Goal: Information Seeking & Learning: Understand process/instructions

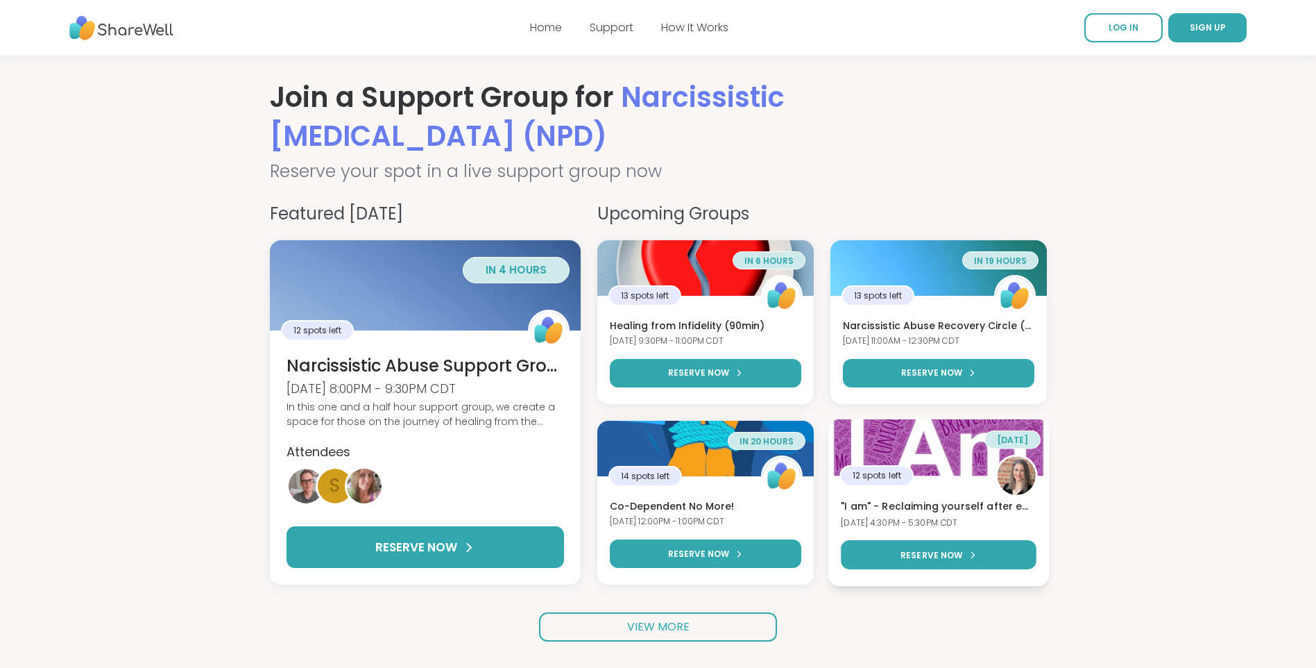
click at [994, 509] on h3 ""I am" - Reclaiming yourself after emotional abuse" at bounding box center [939, 507] width 196 height 14
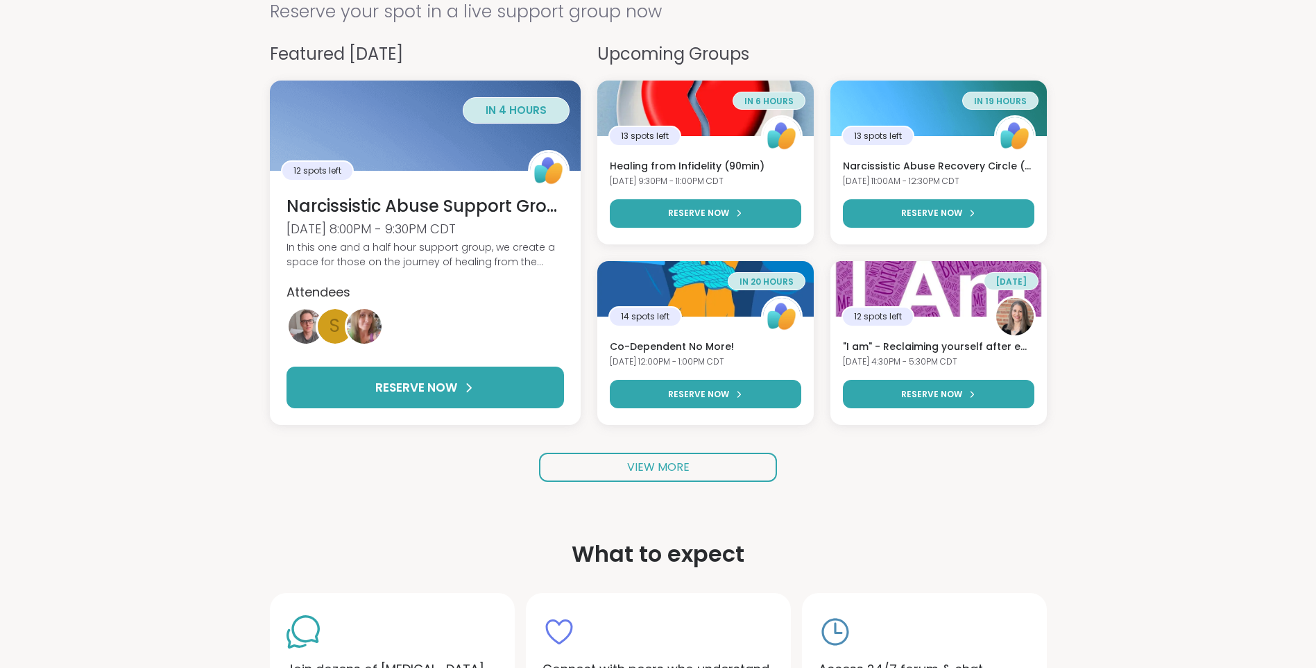
scroll to position [278, 0]
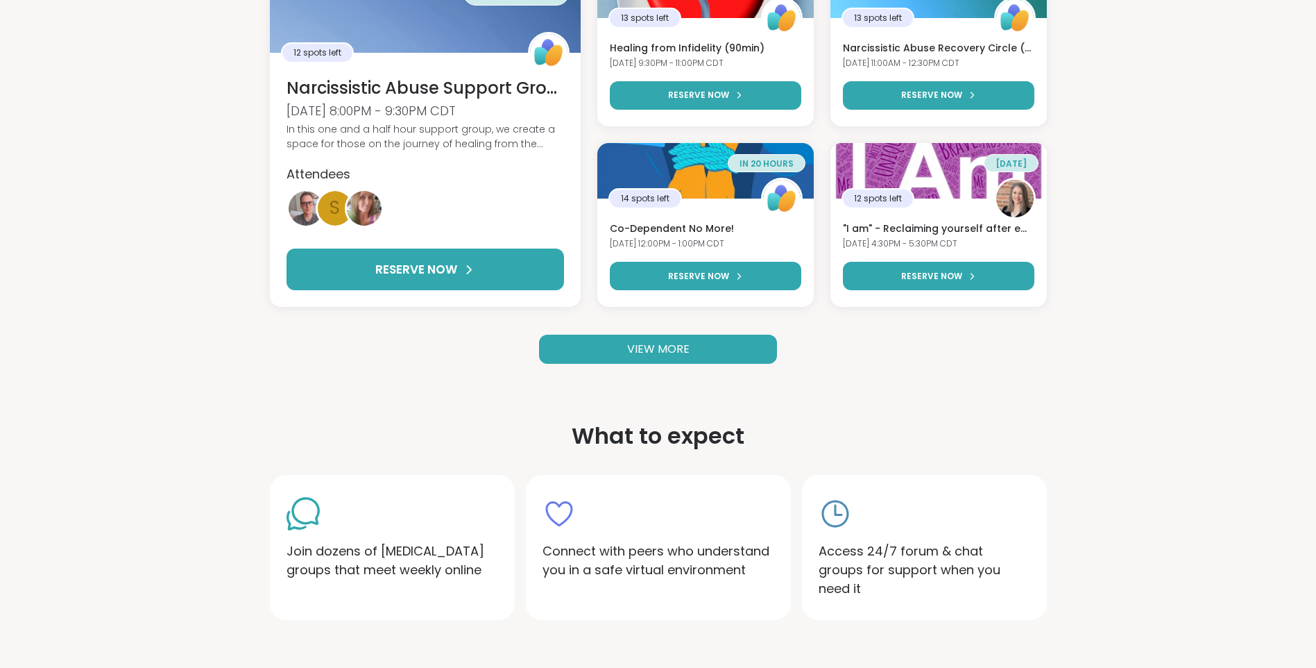
click at [677, 343] on span "VIEW MORE" at bounding box center [658, 349] width 62 height 16
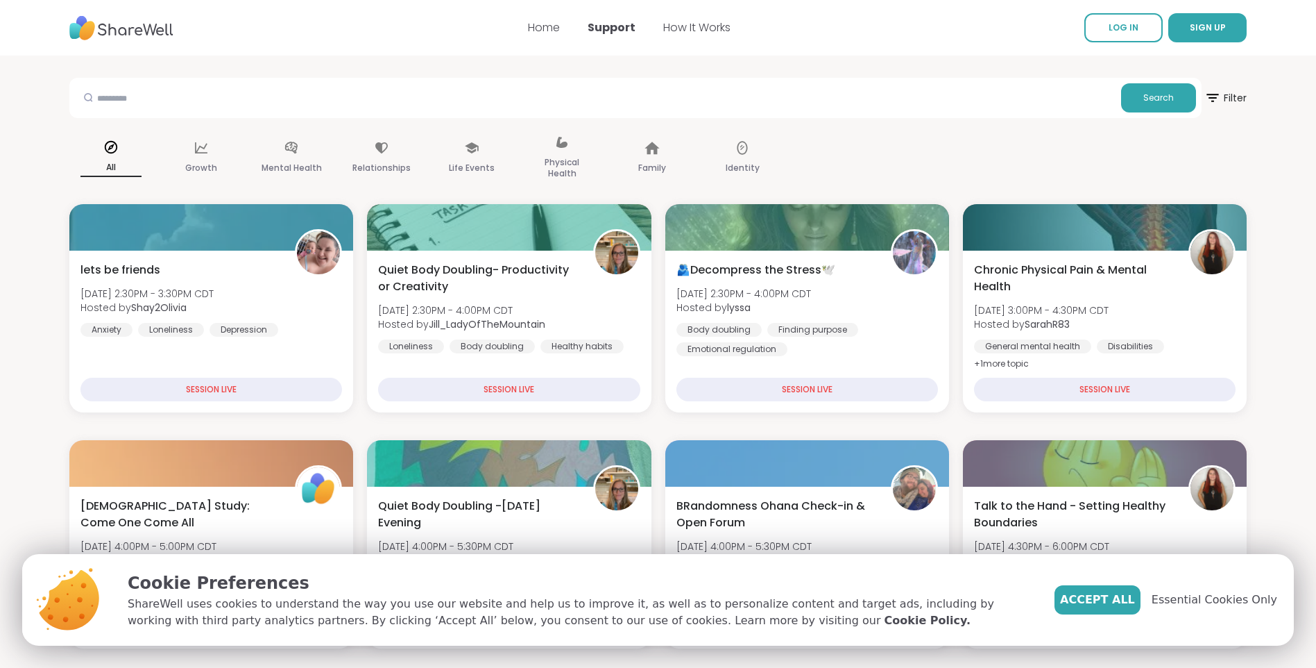
click at [671, 18] on div "Home Support How It Works" at bounding box center [629, 27] width 203 height 39
click at [683, 25] on link "How It Works" at bounding box center [696, 27] width 67 height 16
